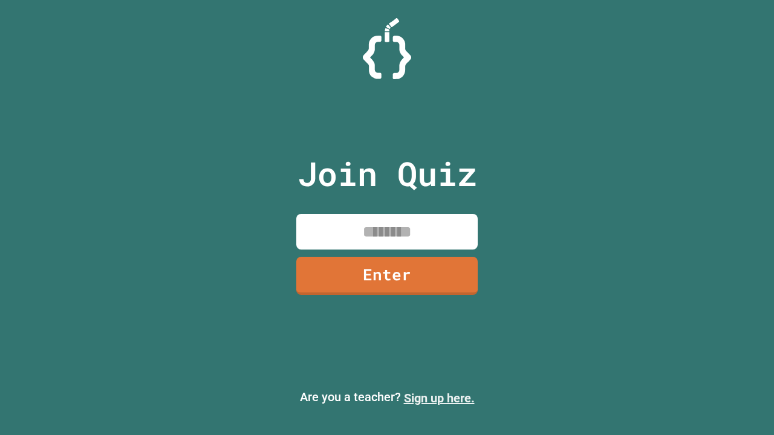
click at [439, 399] on link "Sign up here." at bounding box center [439, 398] width 71 height 15
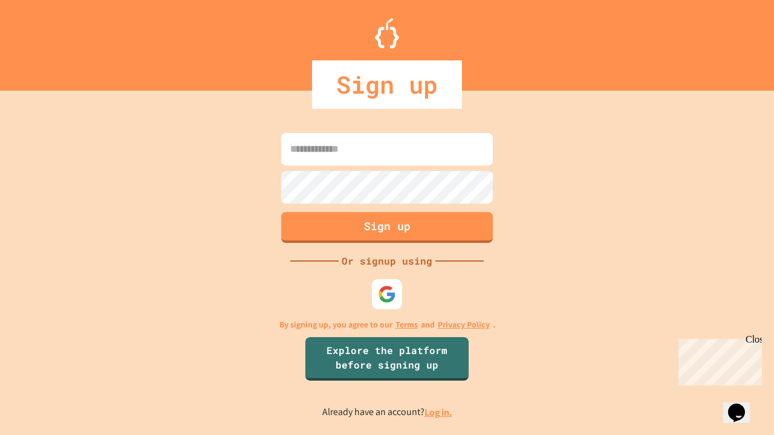
click at [439, 412] on link "Log in." at bounding box center [439, 412] width 28 height 13
